Goal: Information Seeking & Learning: Learn about a topic

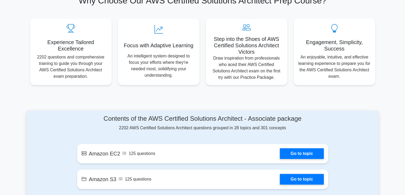
scroll to position [293, 0]
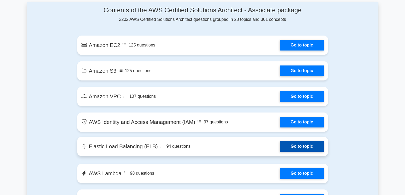
click at [298, 142] on link "Go to topic" at bounding box center [302, 146] width 44 height 11
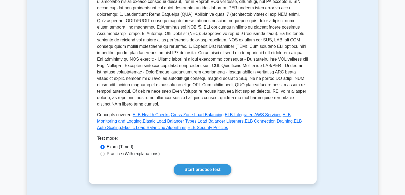
scroll to position [160, 0]
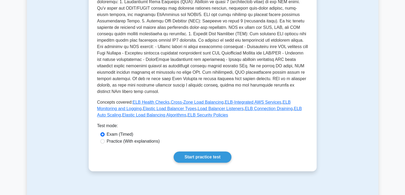
click at [156, 138] on label "Practice (With explanations)" at bounding box center [133, 141] width 53 height 6
click at [105, 139] on input "Practice (With explanations)" at bounding box center [102, 141] width 4 height 4
radio input "true"
click at [203, 151] on link "Start practice test" at bounding box center [203, 156] width 58 height 11
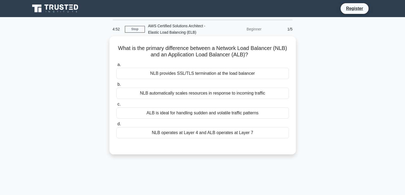
click at [183, 76] on div "NLB provides SSL/TLS termination at the load balancer" at bounding box center [202, 73] width 173 height 11
click at [116, 66] on input "a. NLB provides SSL/TLS termination at the load balancer" at bounding box center [116, 64] width 0 height 3
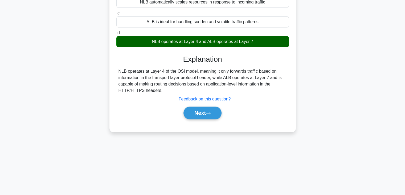
scroll to position [94, 0]
